Goal: Information Seeking & Learning: Check status

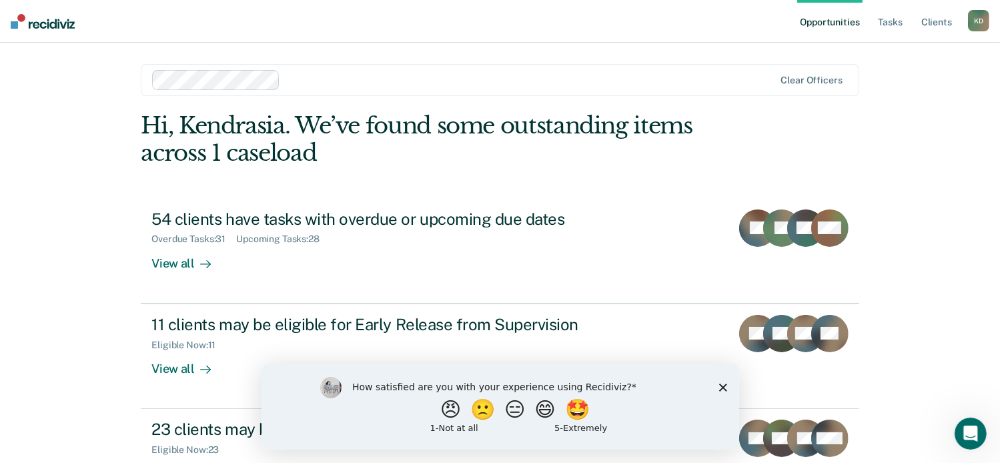
click at [725, 394] on div "How satisfied are you with your experience using Recidiviz? 😠 🙁 😑 😄 🤩 1 - Not a…" at bounding box center [500, 406] width 478 height 86
click at [727, 386] on div "How satisfied are you with your experience using Recidiviz? 😠 🙁 😑 😄 🤩 1 - Not a…" at bounding box center [500, 406] width 478 height 86
click at [724, 386] on icon "Close survey" at bounding box center [722, 387] width 8 height 8
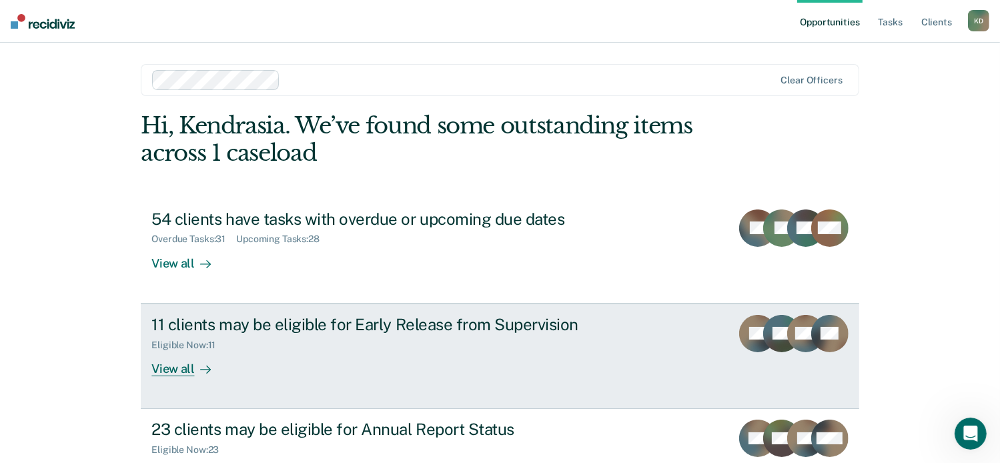
click at [198, 377] on link "11 clients may be eligible for Early Release from Supervision Eligible Now : 11…" at bounding box center [500, 355] width 718 height 105
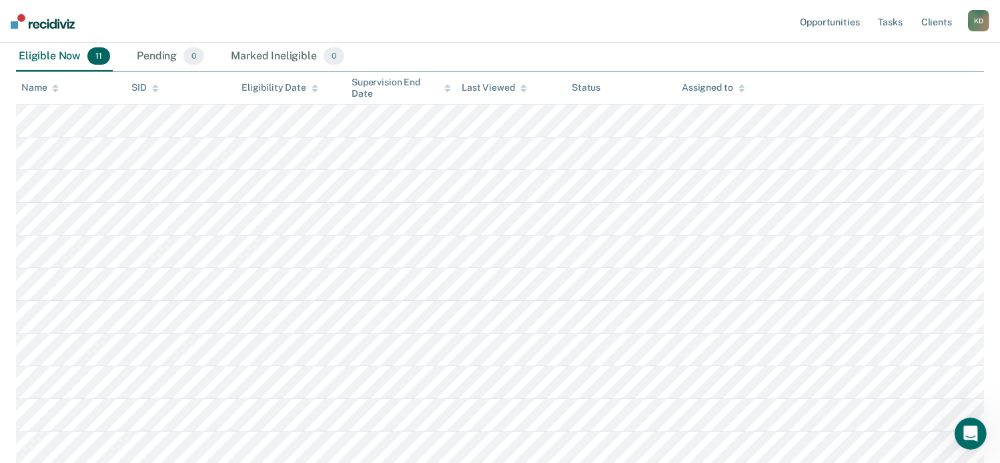
scroll to position [231, 0]
click at [536, 21] on nav "Opportunities Tasks Client s Kendrasia [PERSON_NAME] Profile How it works Log O…" at bounding box center [500, 21] width 1000 height 43
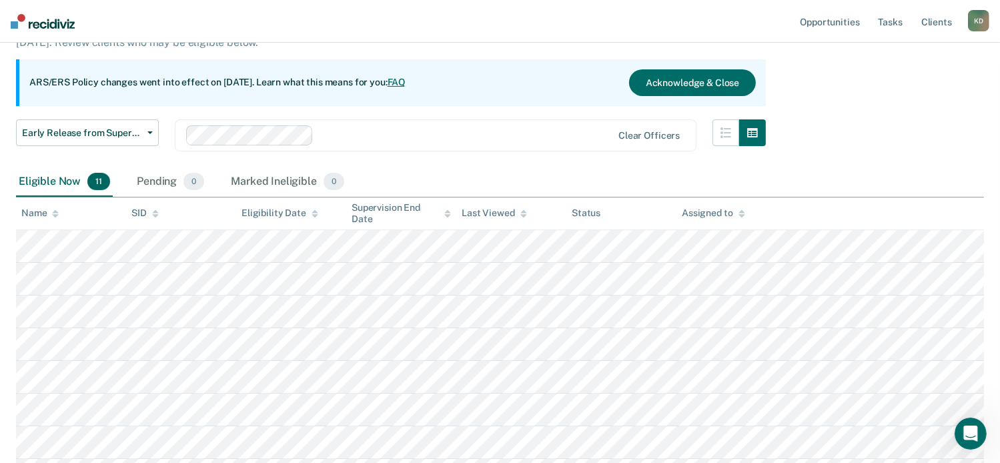
scroll to position [99, 0]
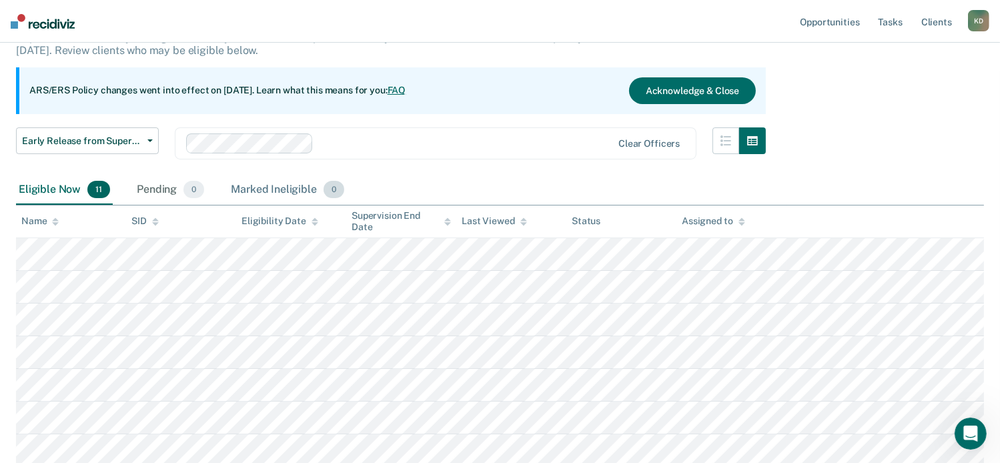
click at [267, 190] on div "Marked Ineligible 0" at bounding box center [287, 189] width 119 height 29
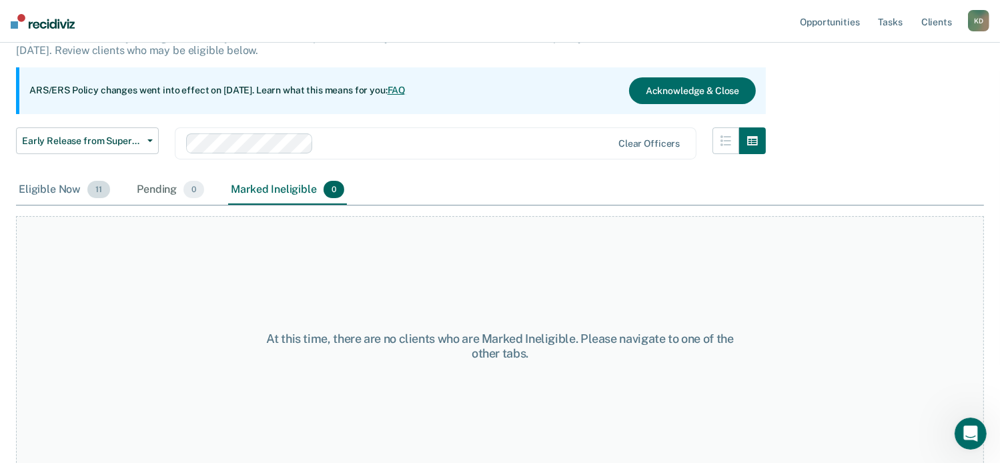
click at [75, 195] on div "Eligible Now 11" at bounding box center [64, 189] width 97 height 29
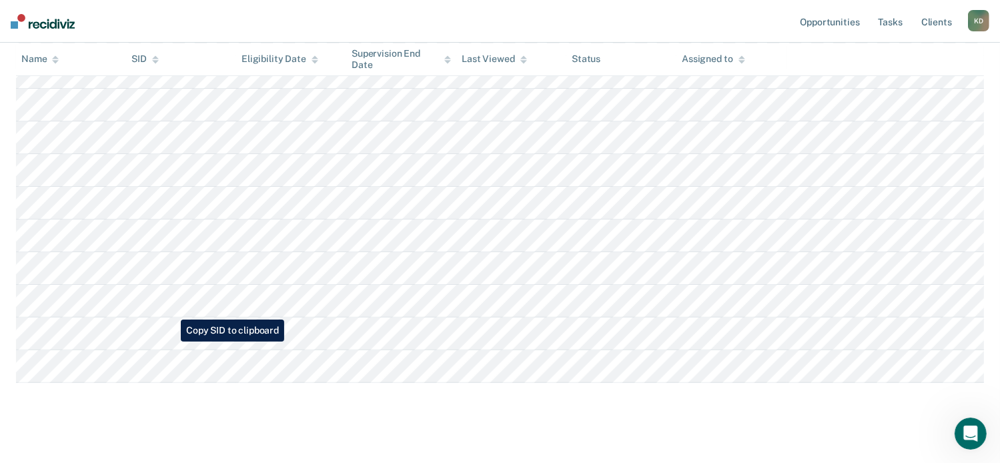
scroll to position [316, 0]
click at [157, 454] on main "Early Release from Supervision Supervision clients may be eligible for Early Re…" at bounding box center [500, 114] width 1000 height 718
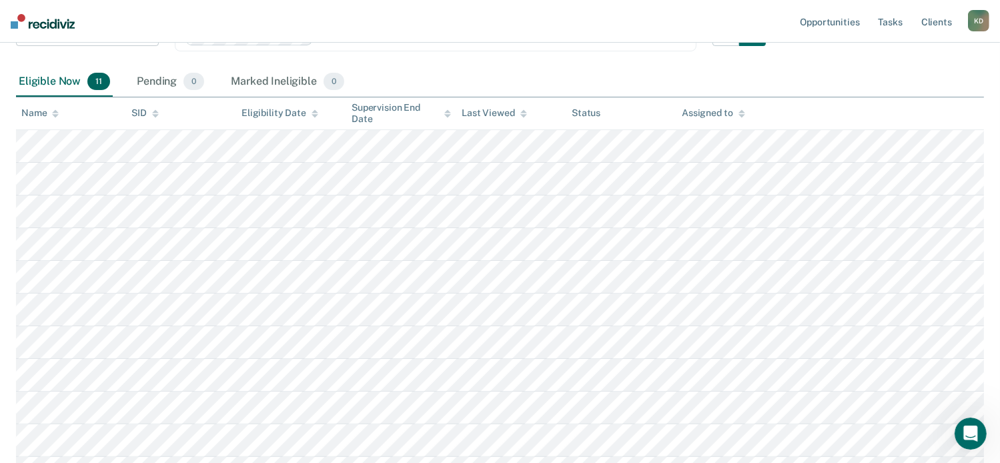
scroll to position [0, 0]
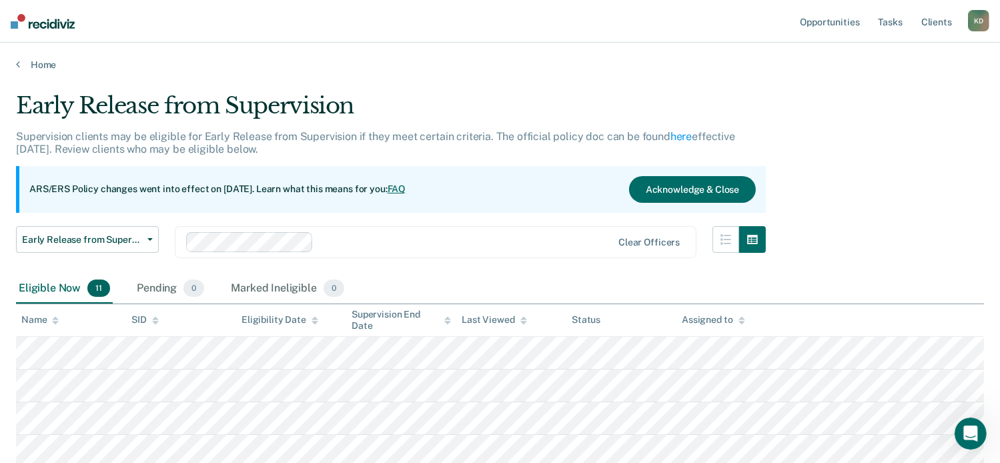
click at [43, 57] on div "Home" at bounding box center [500, 57] width 1000 height 28
click at [43, 69] on link "Home" at bounding box center [500, 65] width 968 height 12
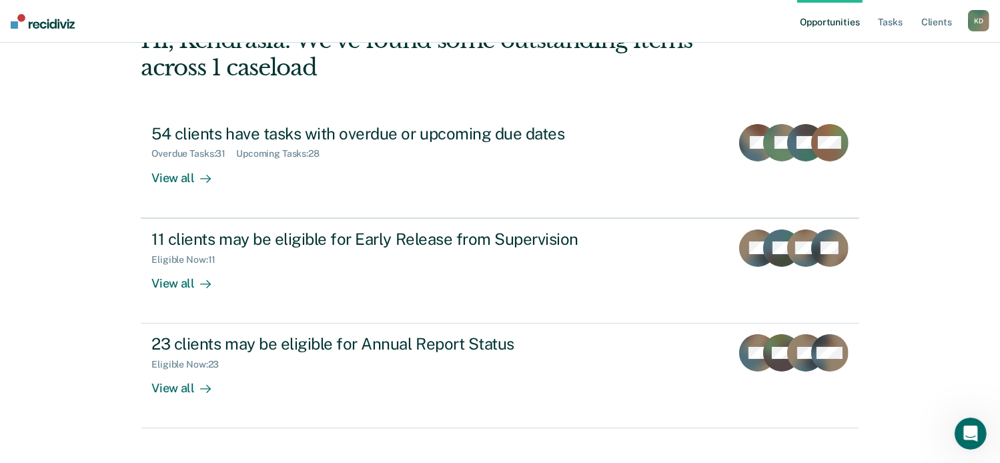
scroll to position [103, 0]
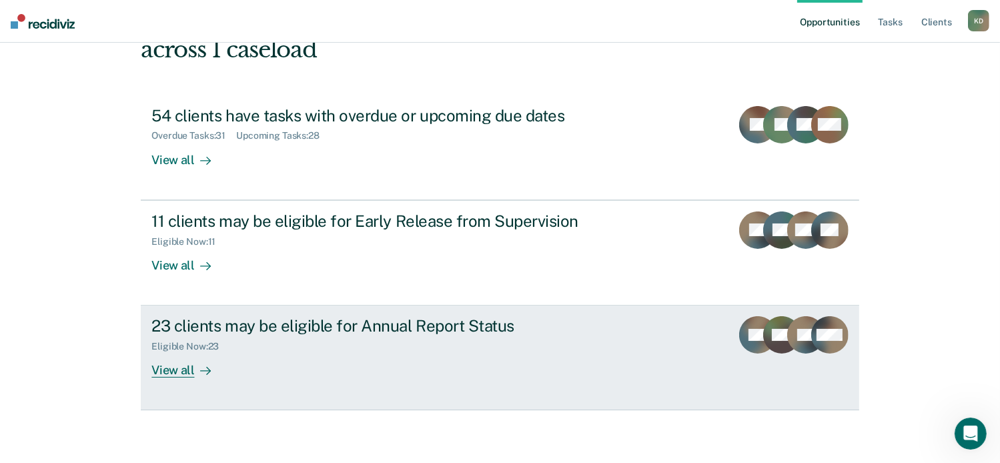
click at [309, 335] on div "Eligible Now : 23" at bounding box center [385, 343] width 468 height 17
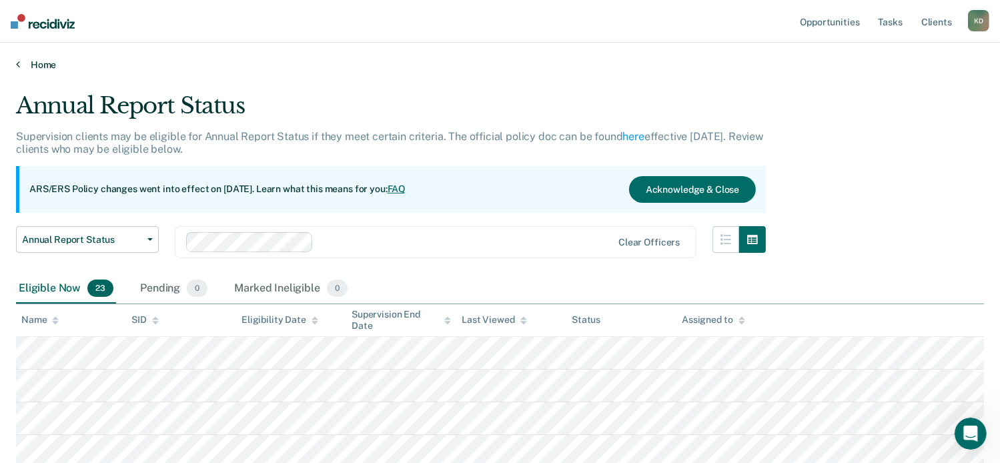
click at [45, 63] on link "Home" at bounding box center [500, 65] width 968 height 12
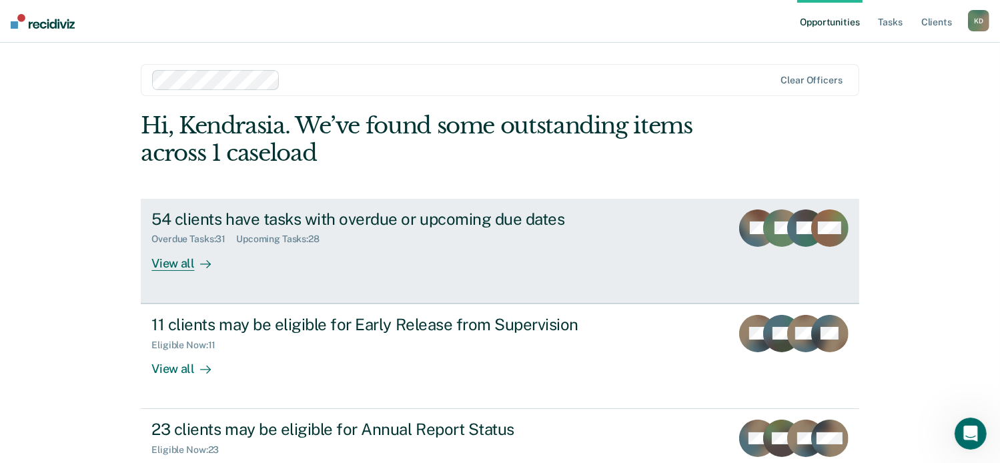
click at [295, 205] on link "54 clients have tasks with overdue or upcoming due dates Overdue Tasks : 31 Upc…" at bounding box center [500, 251] width 718 height 105
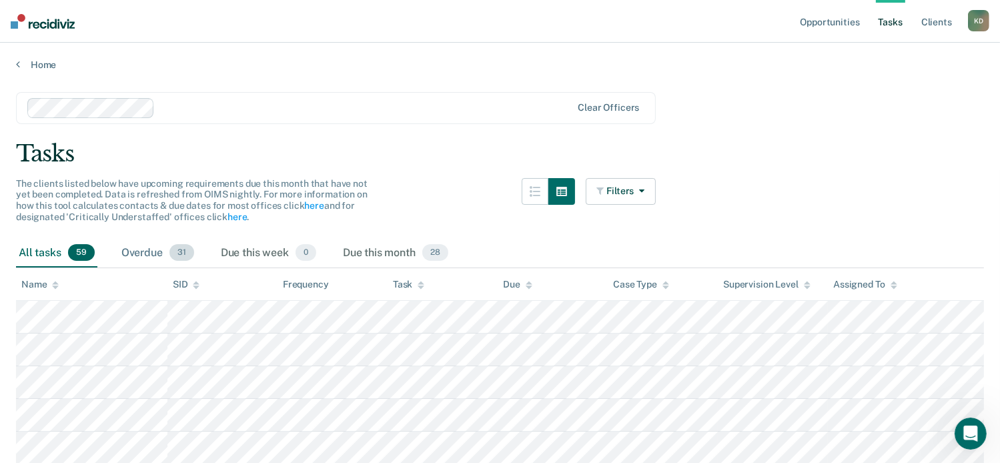
click at [136, 254] on div "Overdue 31" at bounding box center [158, 253] width 78 height 29
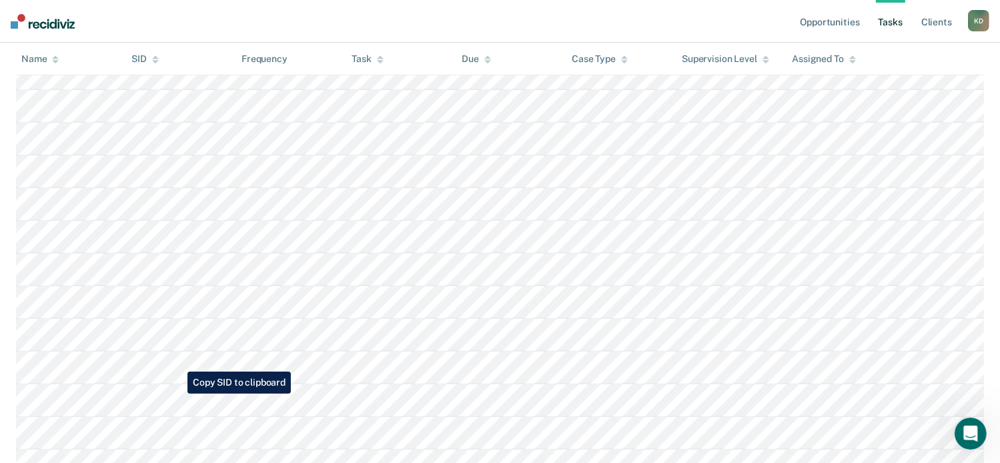
scroll to position [903, 0]
